Goal: Navigation & Orientation: Find specific page/section

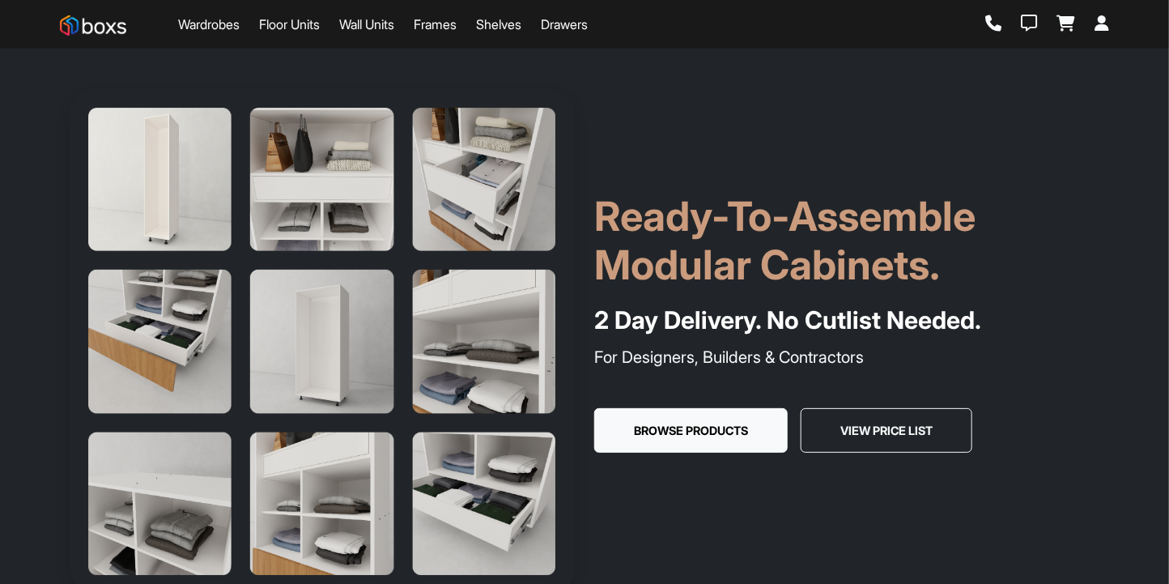
click at [299, 31] on link "Floor Units" at bounding box center [289, 24] width 61 height 19
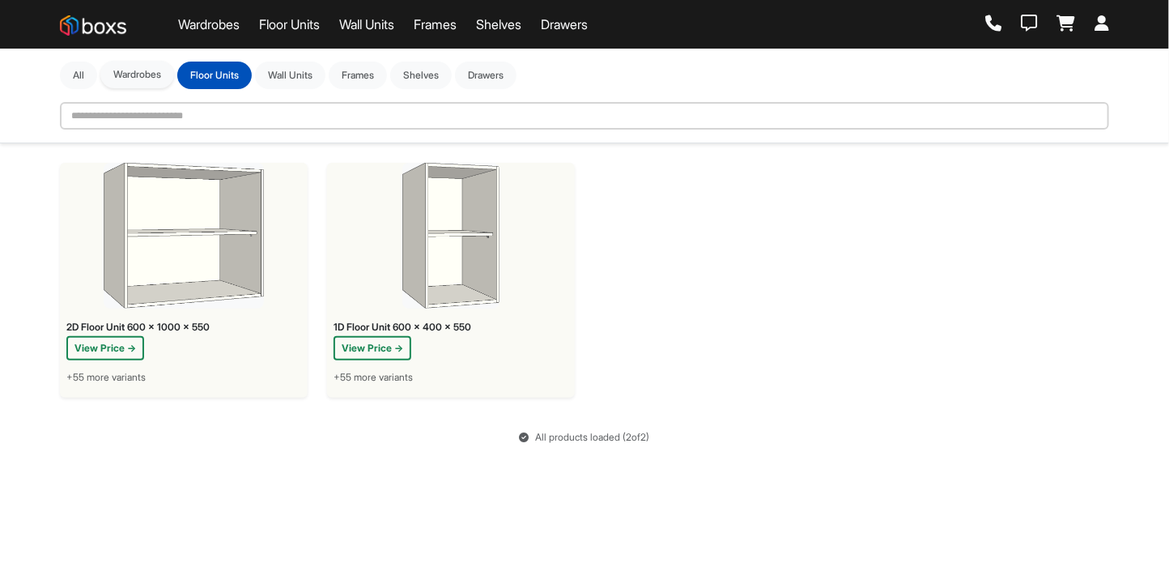
click at [147, 69] on button "Wardrobes" at bounding box center [137, 75] width 74 height 28
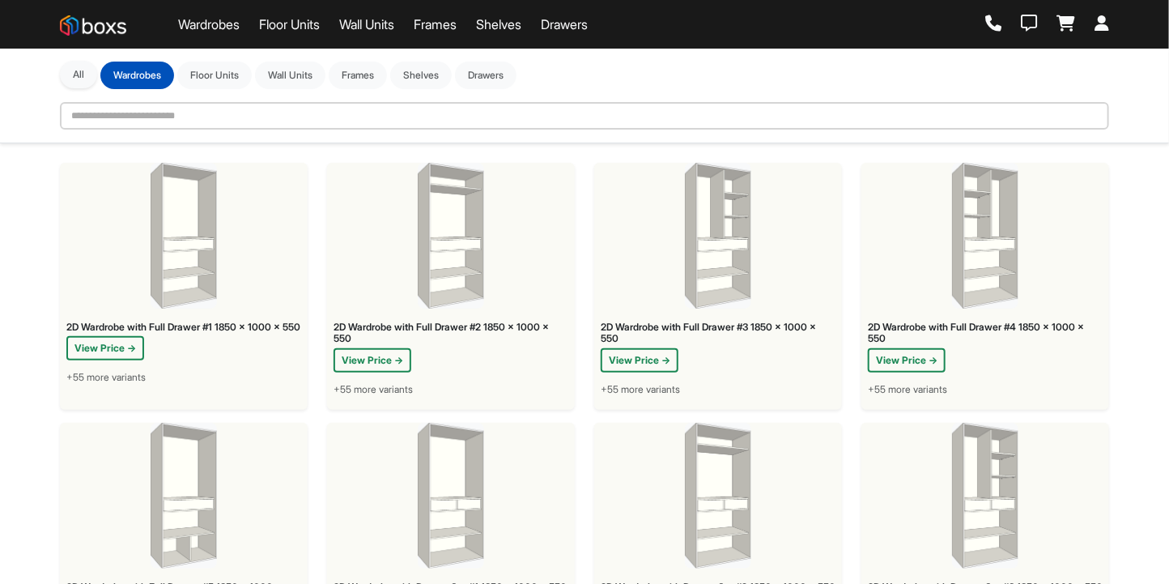
click at [74, 70] on button "All" at bounding box center [78, 75] width 37 height 28
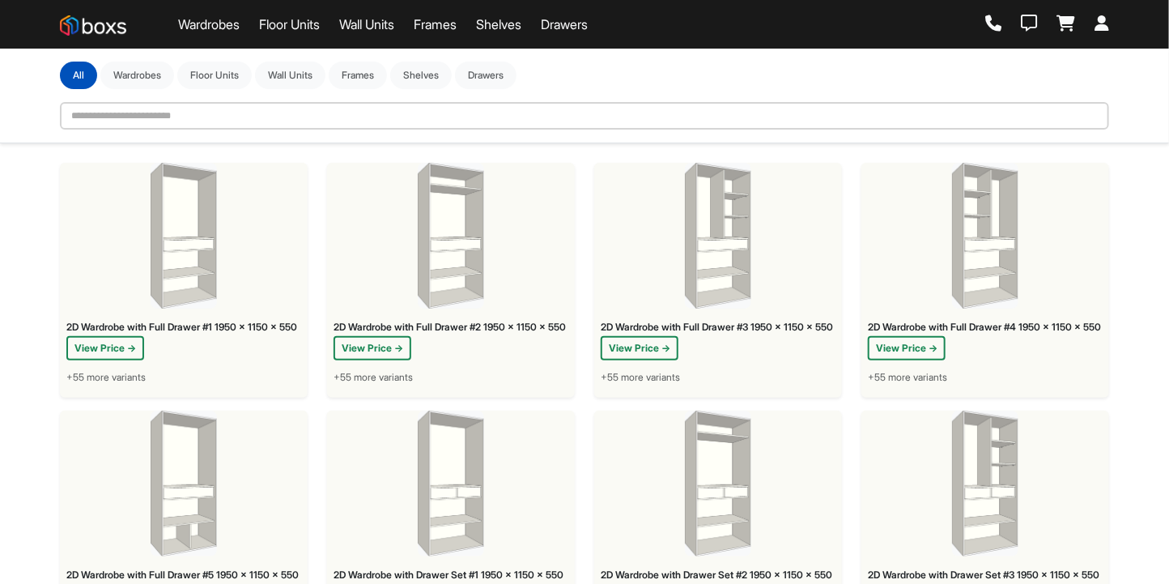
click at [209, 33] on link "Wardrobes" at bounding box center [209, 24] width 62 height 19
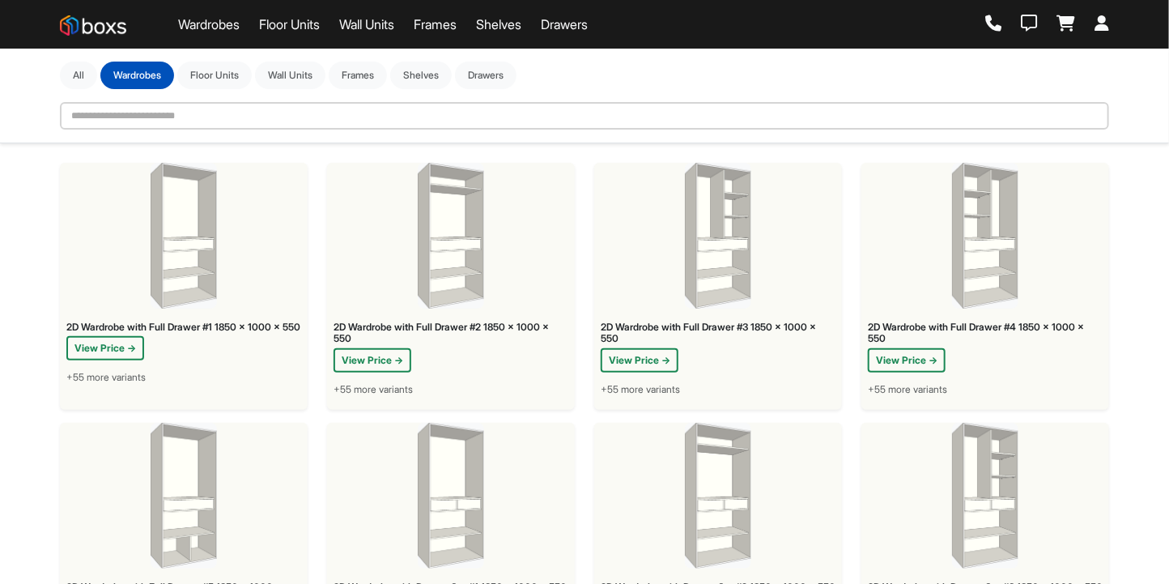
click at [96, 37] on link at bounding box center [93, 24] width 66 height 32
